Goal: Task Accomplishment & Management: Use online tool/utility

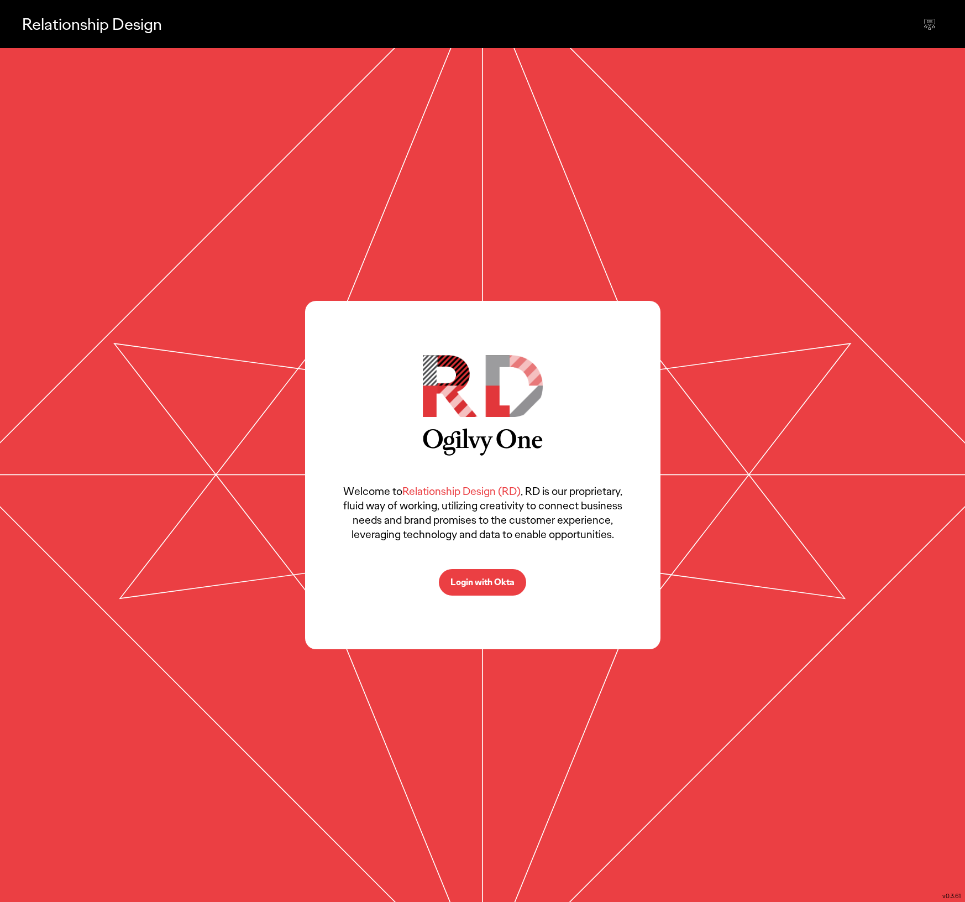
click at [506, 585] on p "Login with Okta" at bounding box center [483, 582] width 64 height 9
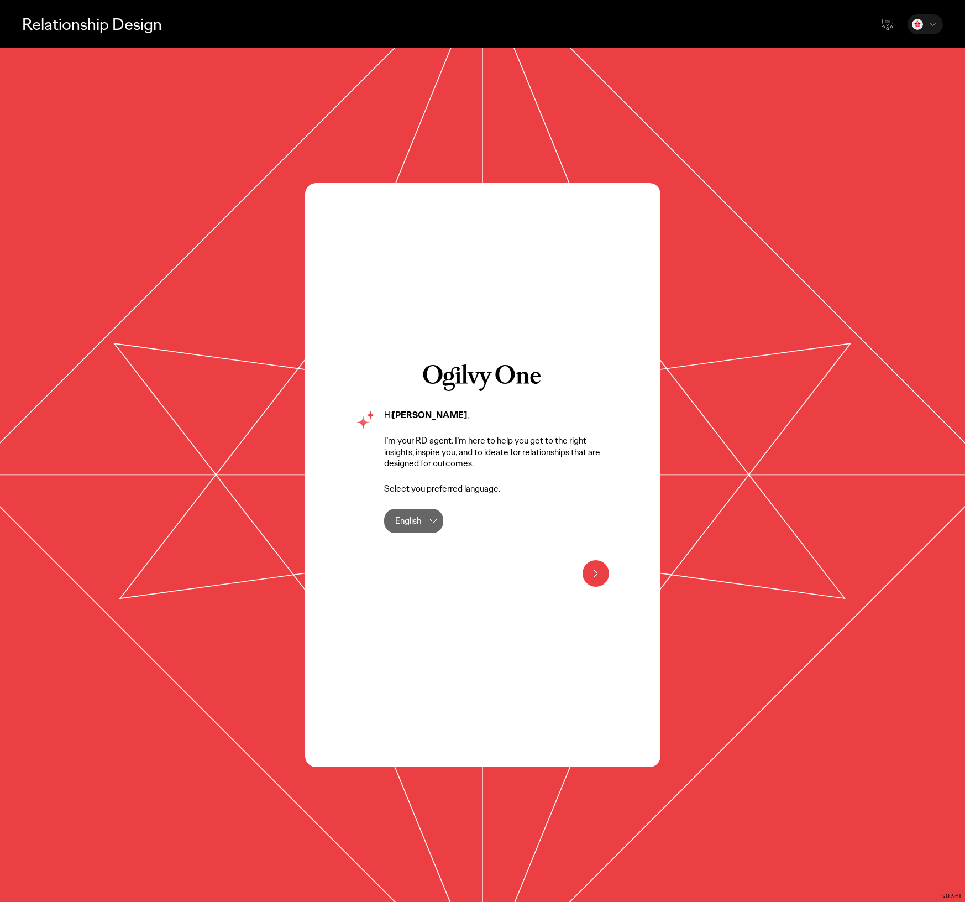
click at [402, 522] on div "English" at bounding box center [408, 521] width 26 height 24
click at [597, 575] on icon at bounding box center [595, 573] width 13 height 13
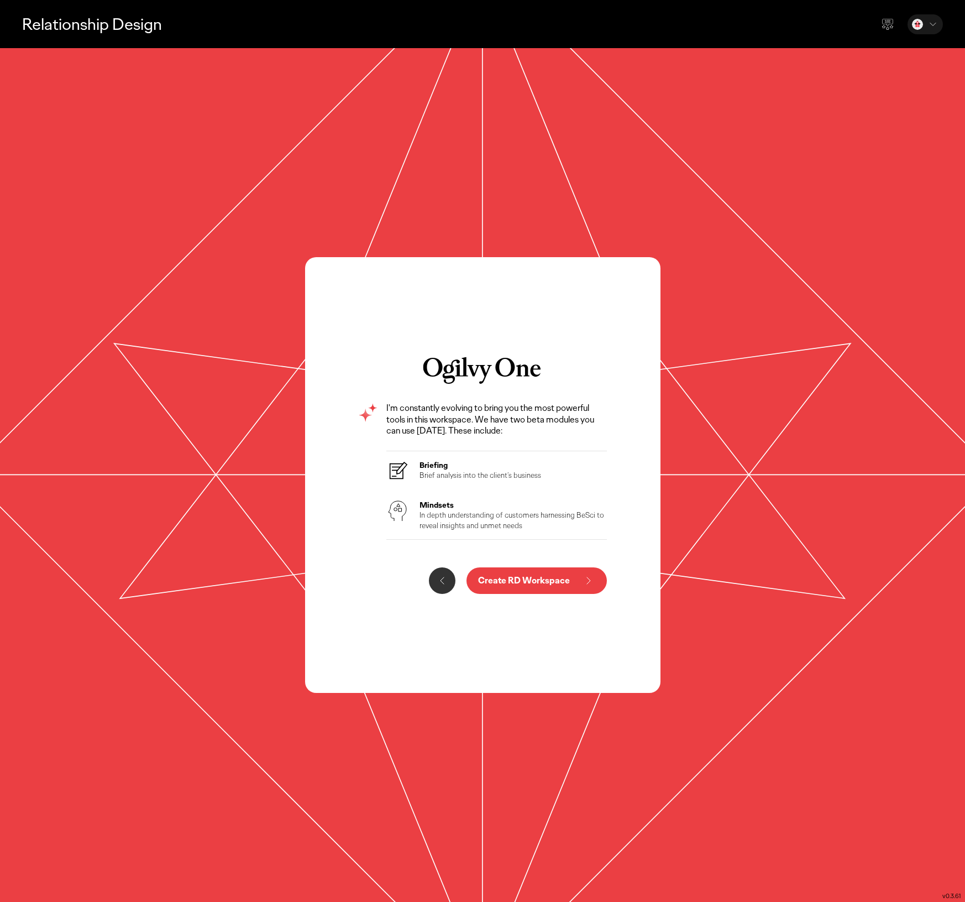
click at [562, 577] on p "Create RD Workspace" at bounding box center [524, 580] width 92 height 9
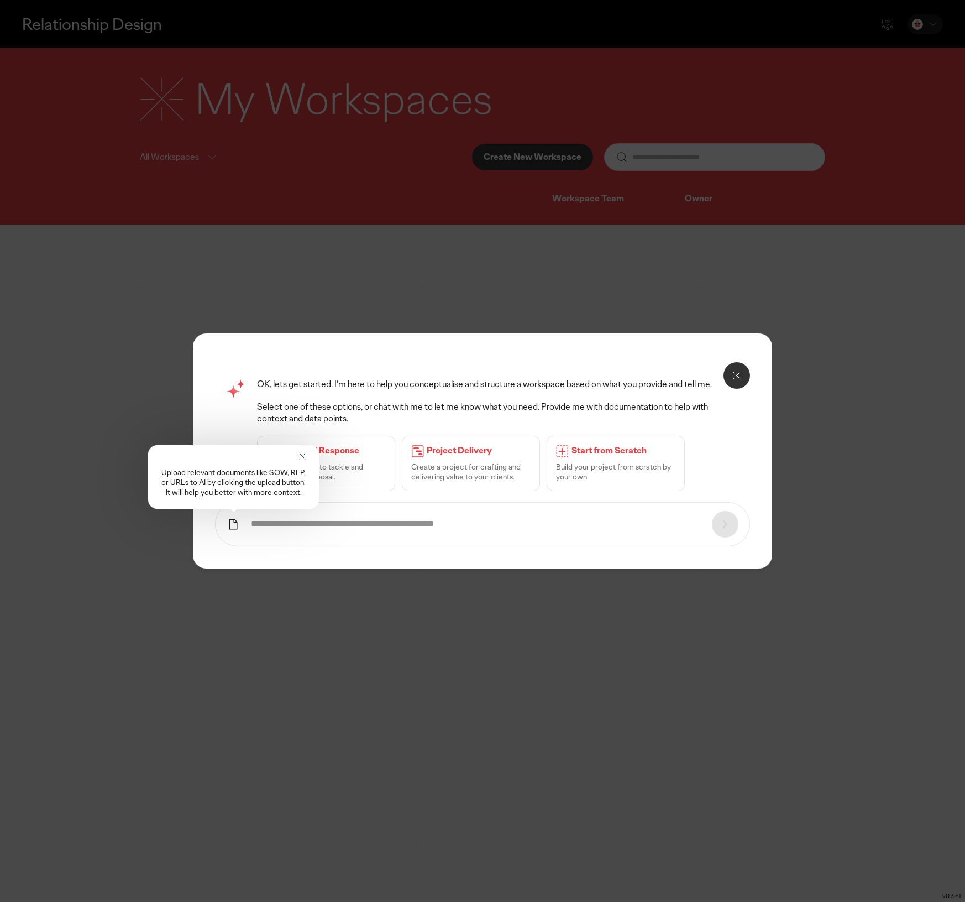
drag, startPoint x: 299, startPoint y: 454, endPoint x: 305, endPoint y: 454, distance: 6.1
click at [300, 454] on icon at bounding box center [302, 456] width 11 height 11
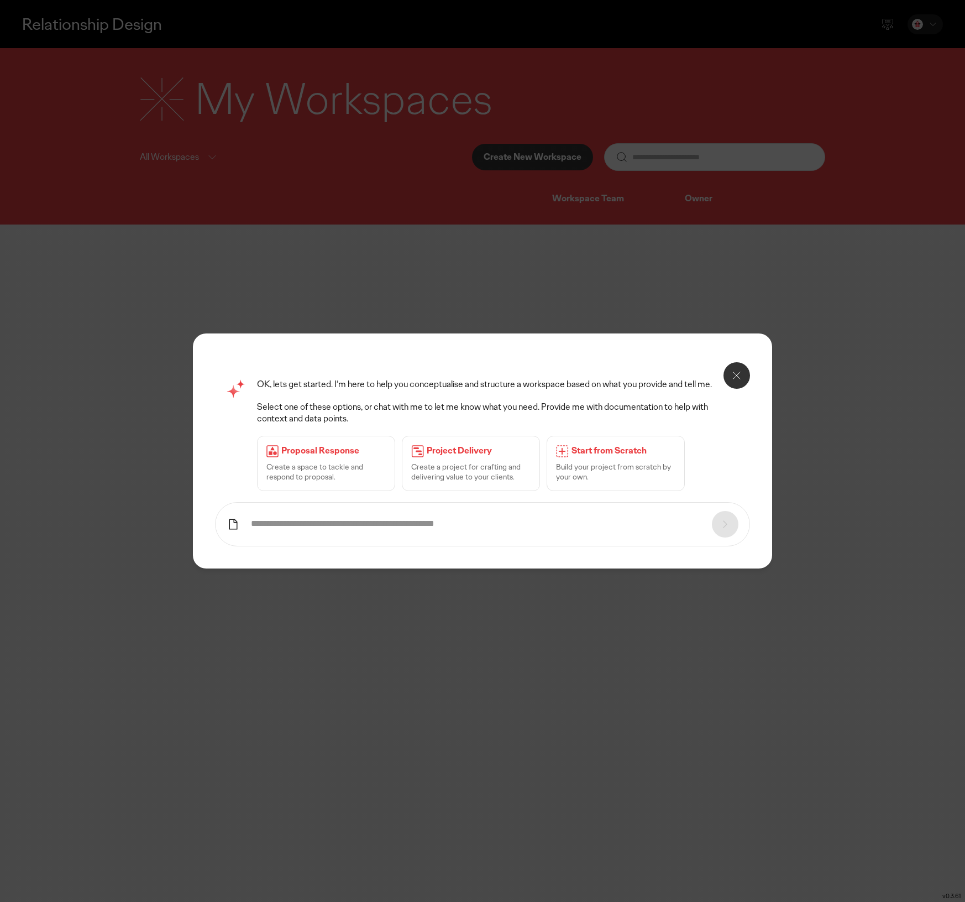
click at [735, 376] on icon at bounding box center [737, 375] width 7 height 7
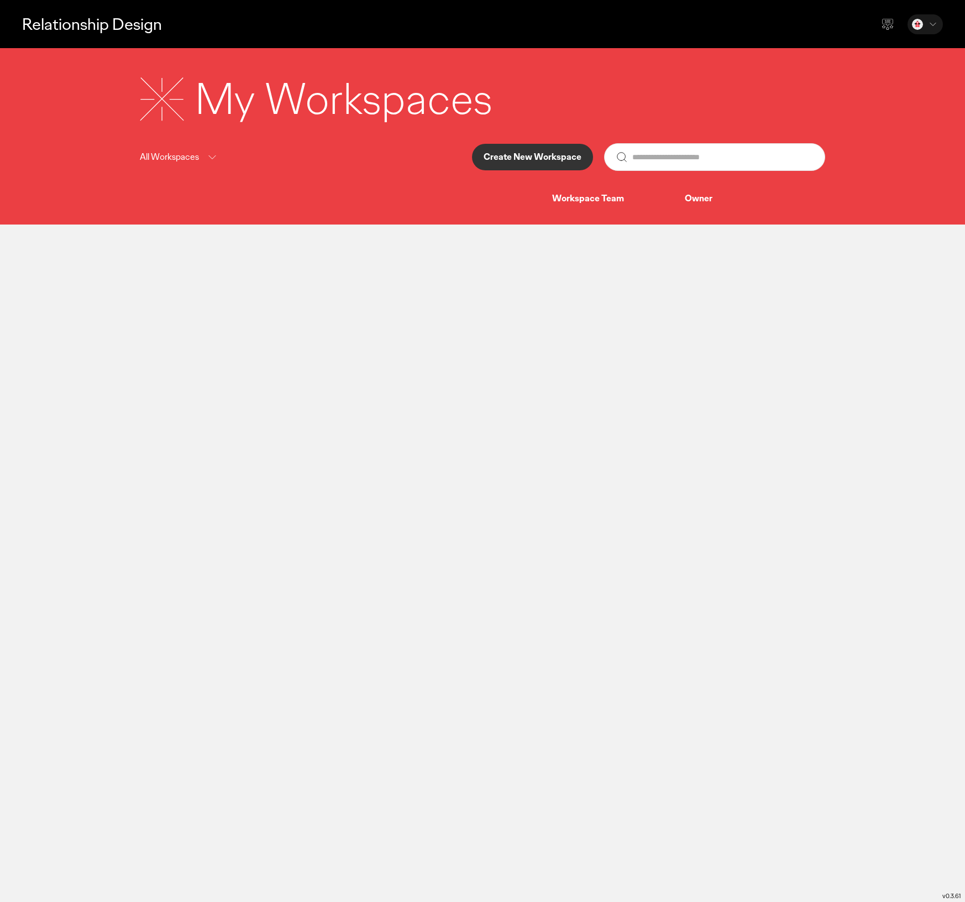
click at [527, 160] on p "Create New Workspace" at bounding box center [533, 157] width 98 height 9
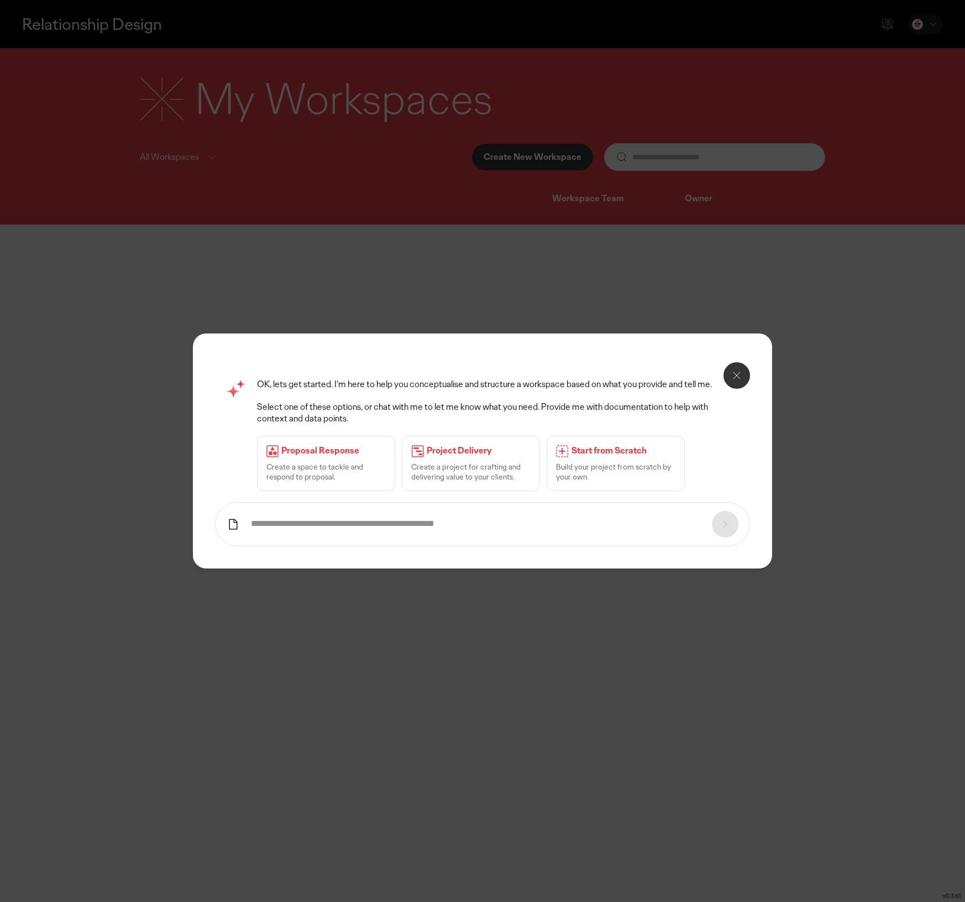
click at [737, 375] on icon at bounding box center [736, 375] width 13 height 13
